Goal: Information Seeking & Learning: Learn about a topic

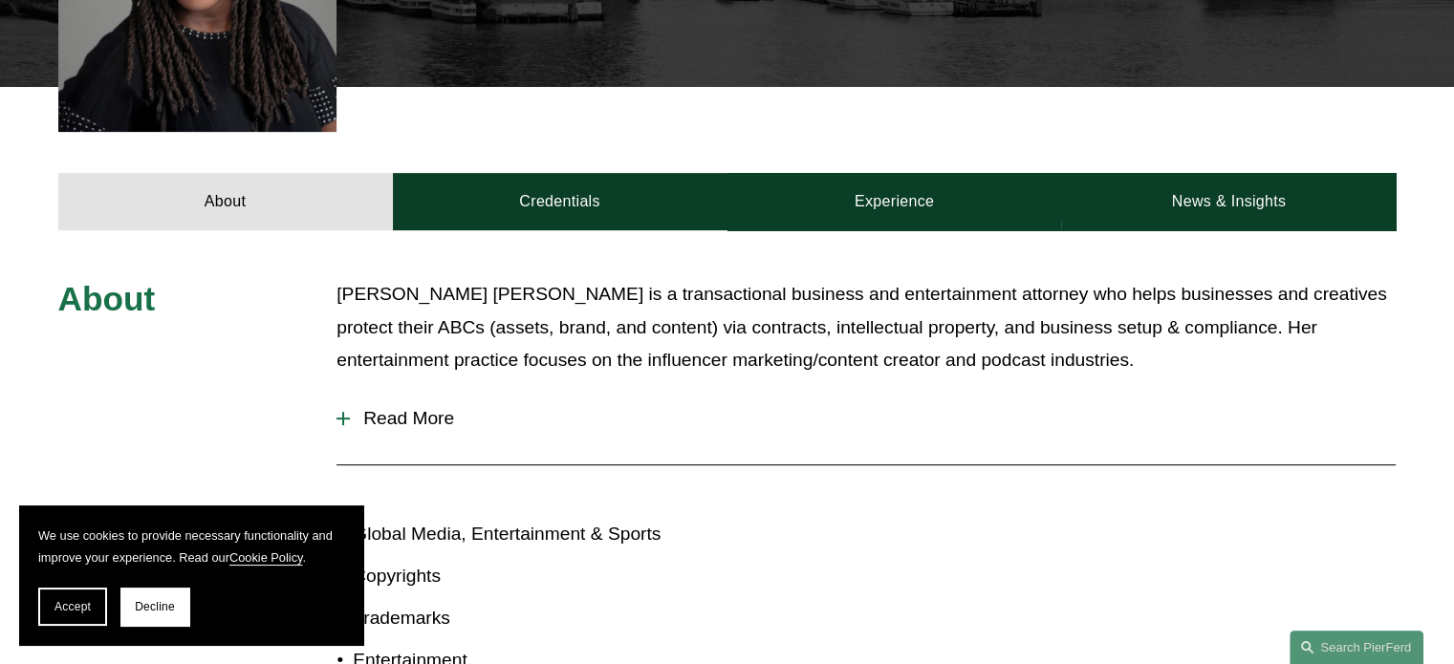
scroll to position [760, 0]
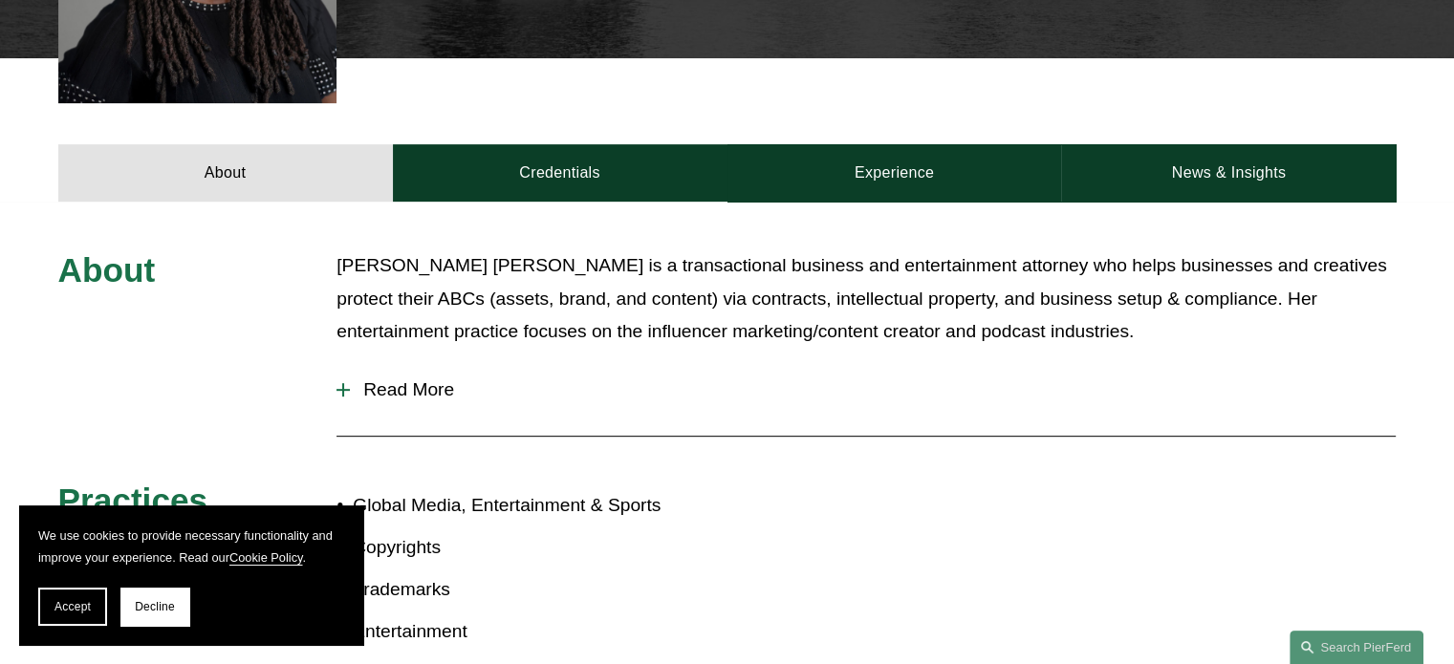
click at [421, 380] on span "Read More" at bounding box center [873, 390] width 1046 height 21
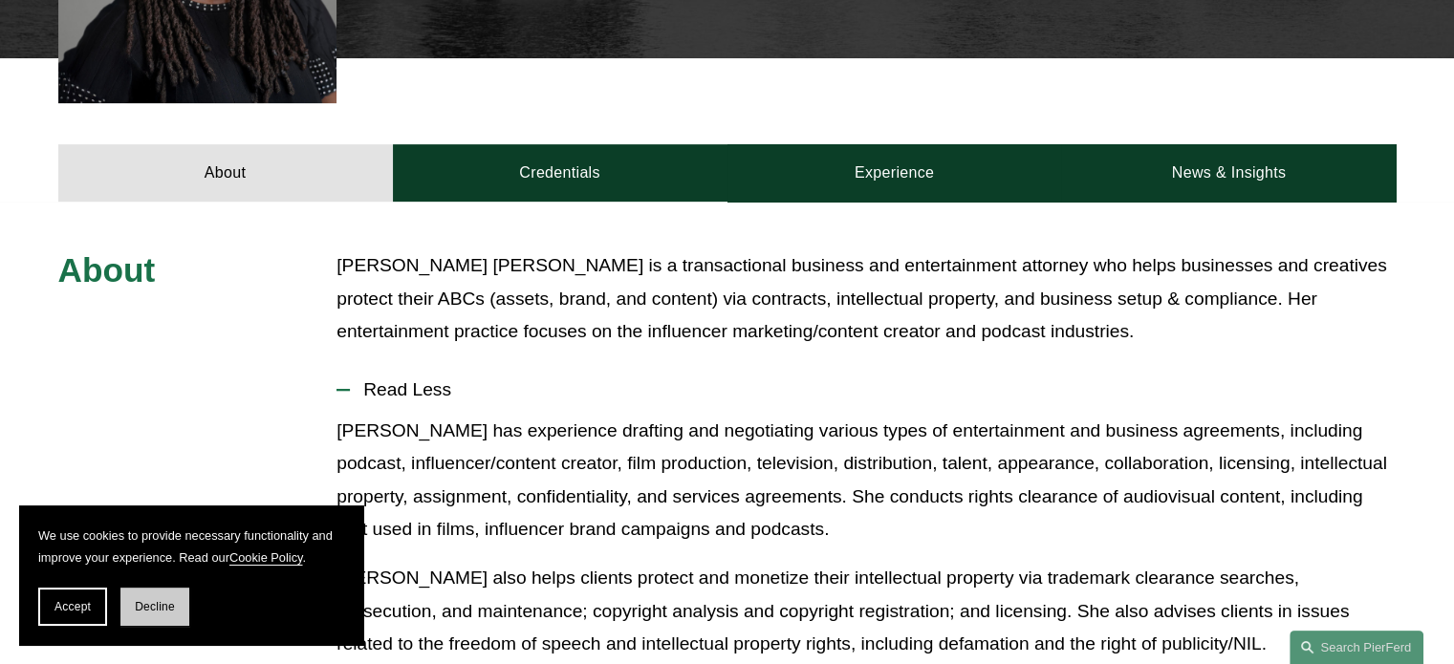
click at [158, 599] on button "Decline" at bounding box center [154, 607] width 69 height 38
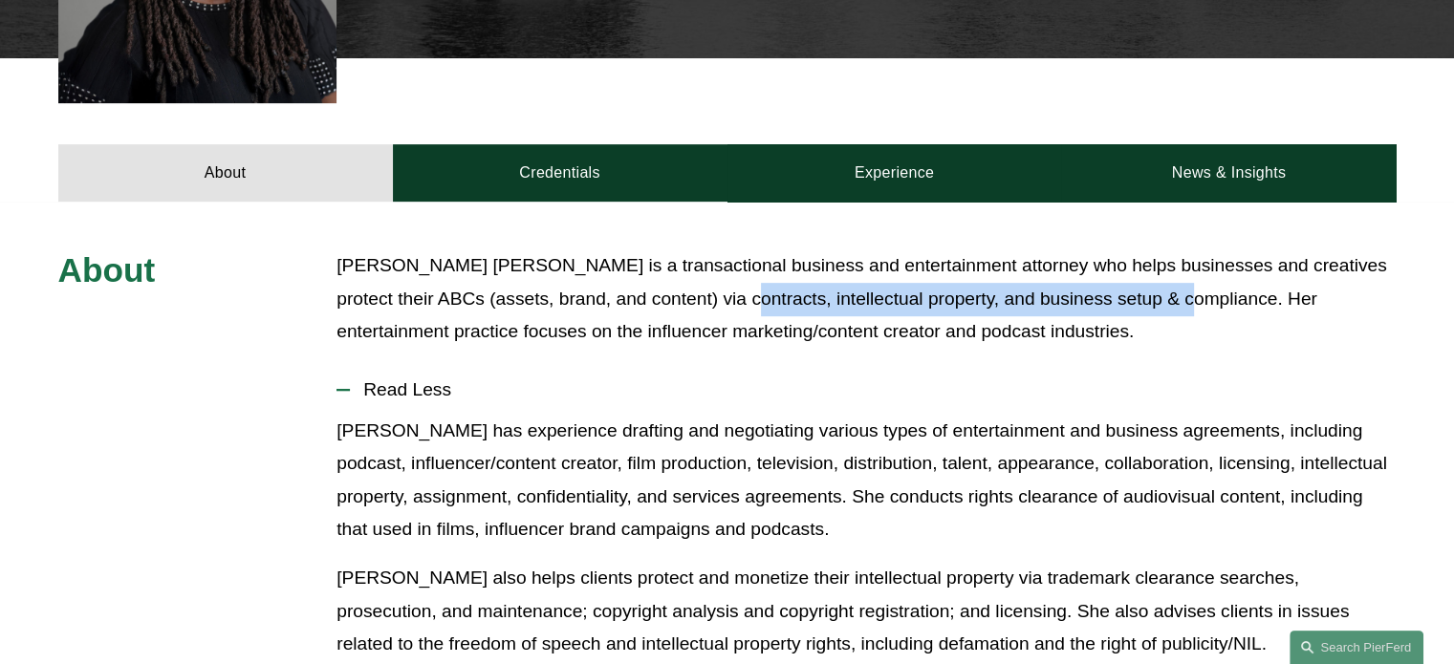
drag, startPoint x: 681, startPoint y: 234, endPoint x: 1122, endPoint y: 247, distance: 441.9
click at [1122, 250] on p "[PERSON_NAME] [PERSON_NAME] is a transactional business and entertainment attor…" at bounding box center [866, 299] width 1059 height 99
copy p "intellectual property, and business setup & compliance"
click at [1063, 365] on button "Read Less" at bounding box center [866, 390] width 1059 height 50
